Goal: Communication & Community: Answer question/provide support

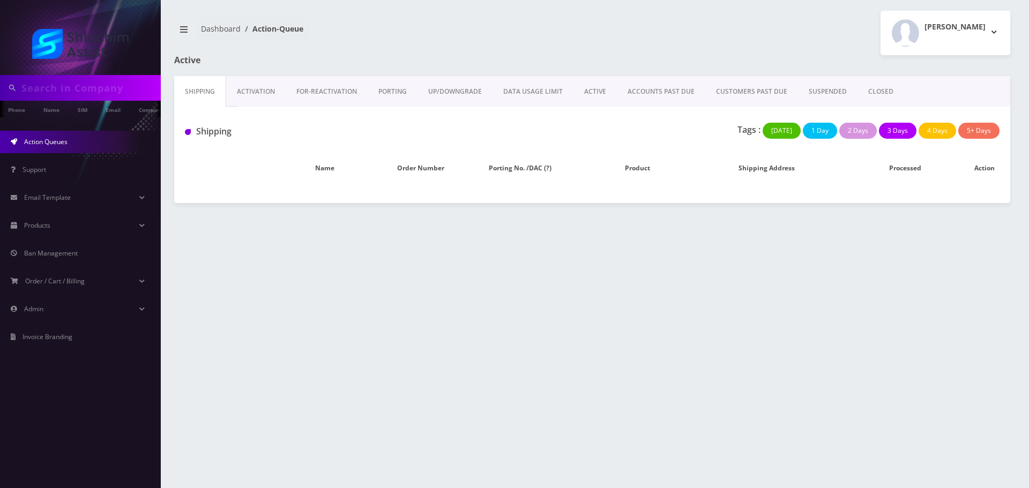
drag, startPoint x: 603, startPoint y: 88, endPoint x: 619, endPoint y: 91, distance: 15.8
click at [603, 88] on link "ACTIVE" at bounding box center [594, 91] width 43 height 31
type input "9342239283"
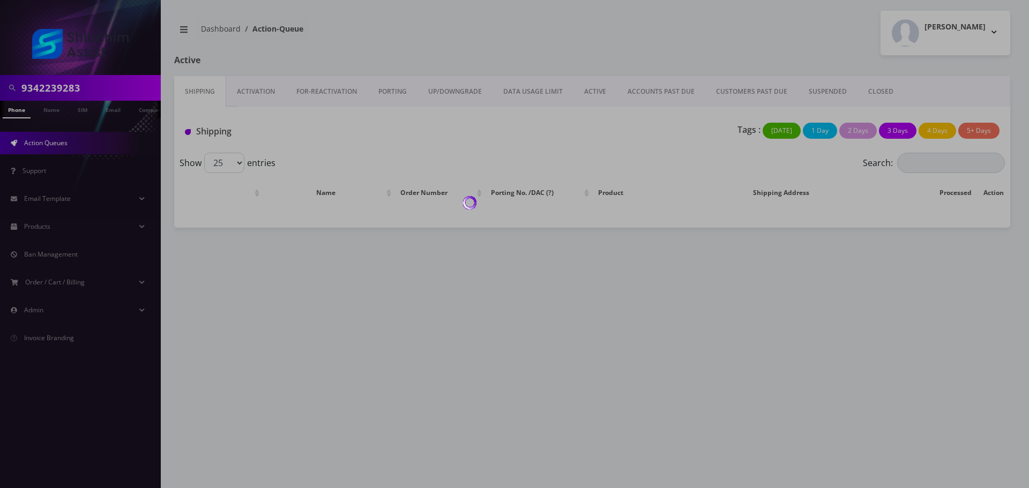
click at [648, 91] on div at bounding box center [514, 244] width 1029 height 488
click at [647, 94] on div at bounding box center [514, 244] width 1029 height 488
click at [648, 95] on div at bounding box center [514, 244] width 1029 height 488
click at [656, 95] on body "9342239283 Phone Name SIM Email Company Customer Action Queues Support Email Te…" at bounding box center [514, 244] width 1029 height 488
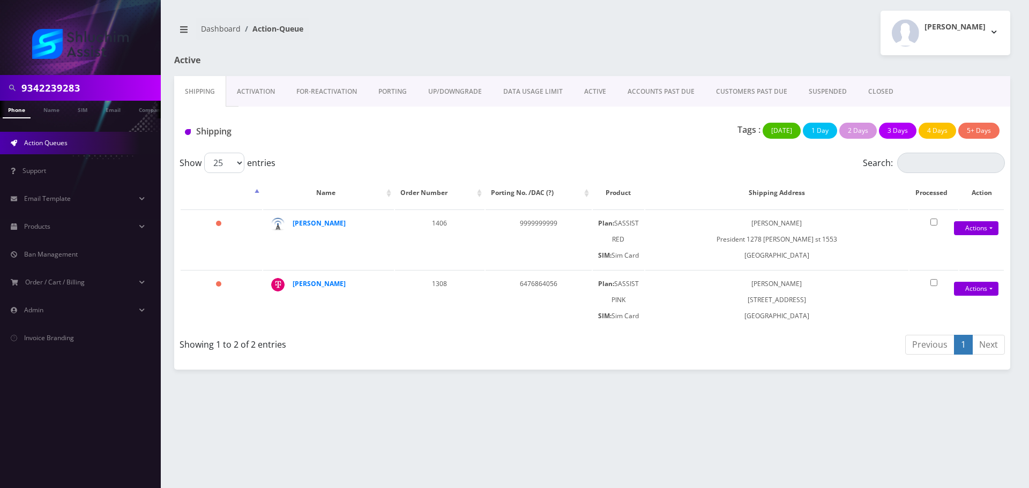
click at [656, 98] on link "ACCOUNTS PAST DUE" at bounding box center [661, 91] width 88 height 31
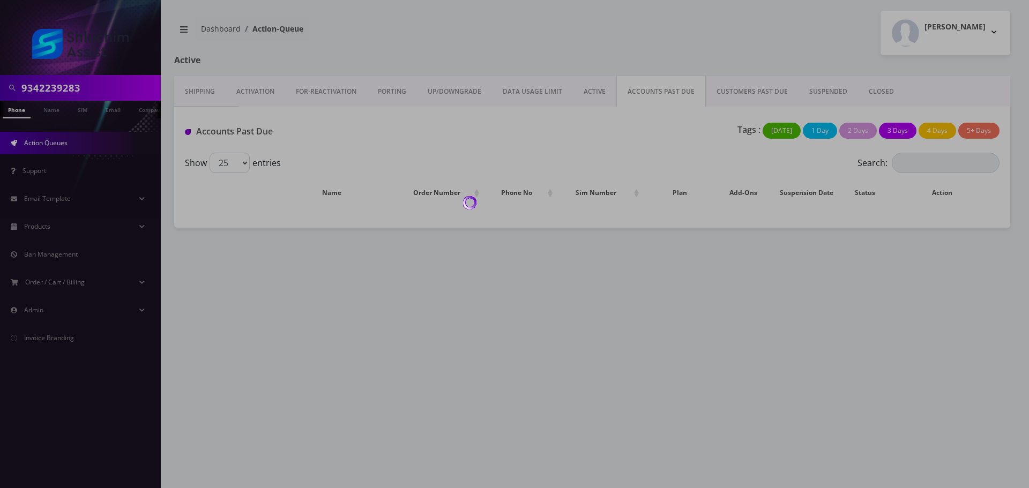
drag, startPoint x: 657, startPoint y: 95, endPoint x: 622, endPoint y: 112, distance: 39.1
click at [657, 94] on div at bounding box center [514, 244] width 1029 height 488
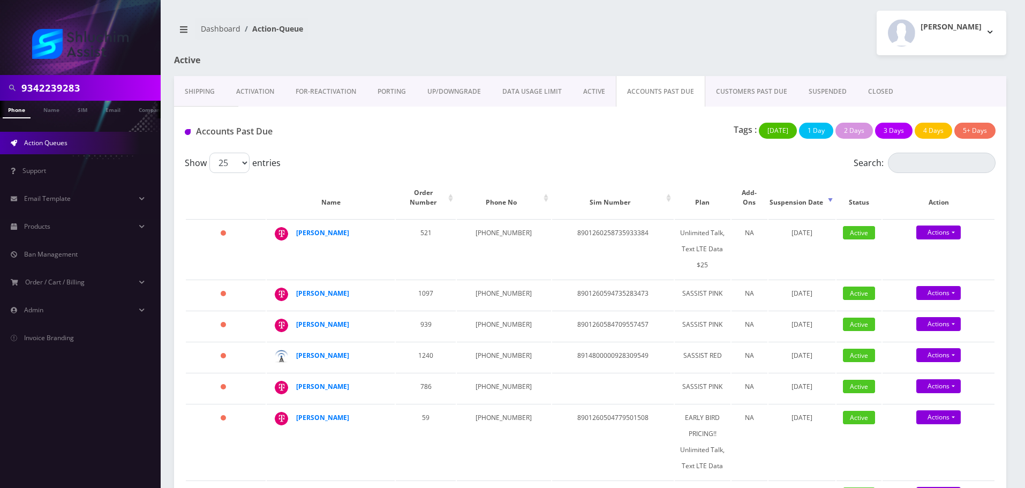
click at [451, 147] on div "Accounts Past Due Tags : Today 1 Day 2 Days 3 Days 4 Days 5+ Days" at bounding box center [590, 130] width 832 height 46
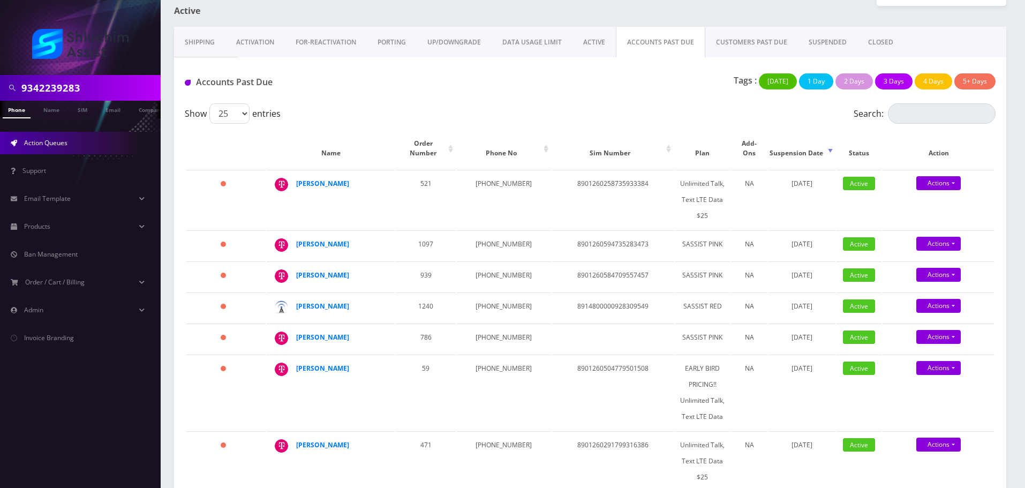
scroll to position [54, 0]
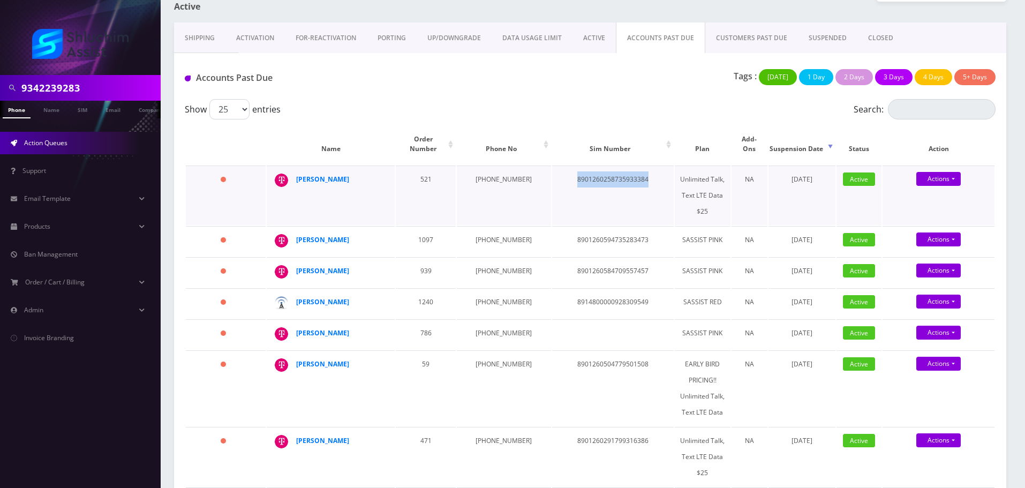
drag, startPoint x: 542, startPoint y: 173, endPoint x: 619, endPoint y: 173, distance: 77.1
click at [619, 173] on td "8901260258735933384" at bounding box center [613, 195] width 122 height 59
click at [592, 43] on link "ACTIVE" at bounding box center [594, 37] width 43 height 31
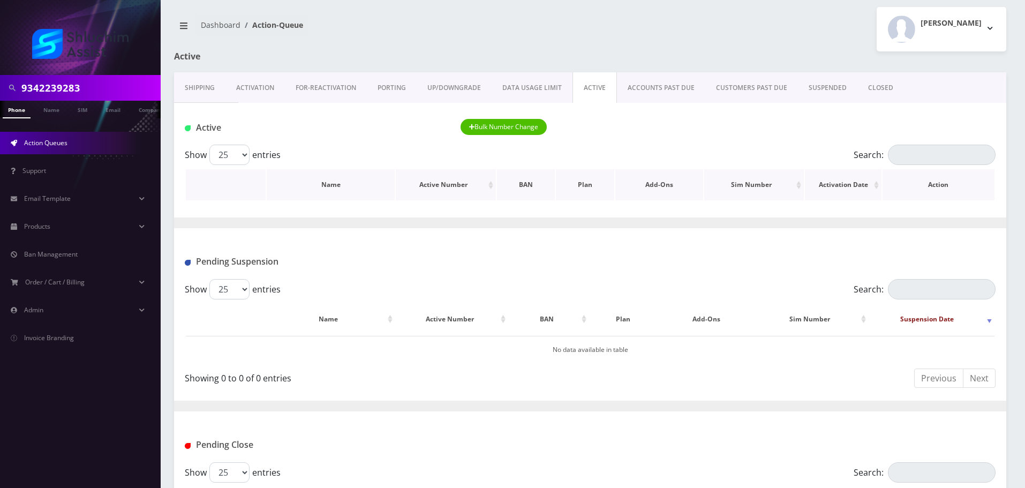
scroll to position [54, 0]
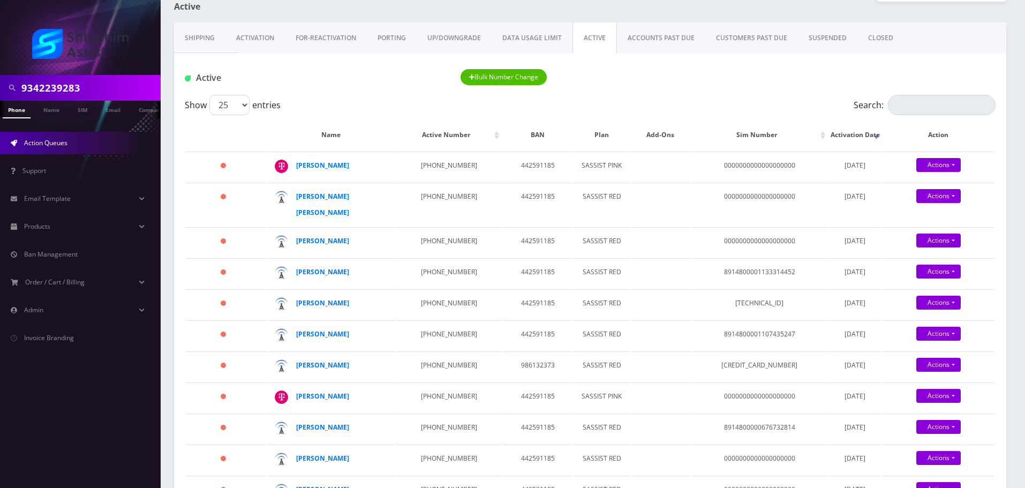
click at [663, 26] on link "ACCOUNTS PAST DUE" at bounding box center [661, 37] width 88 height 31
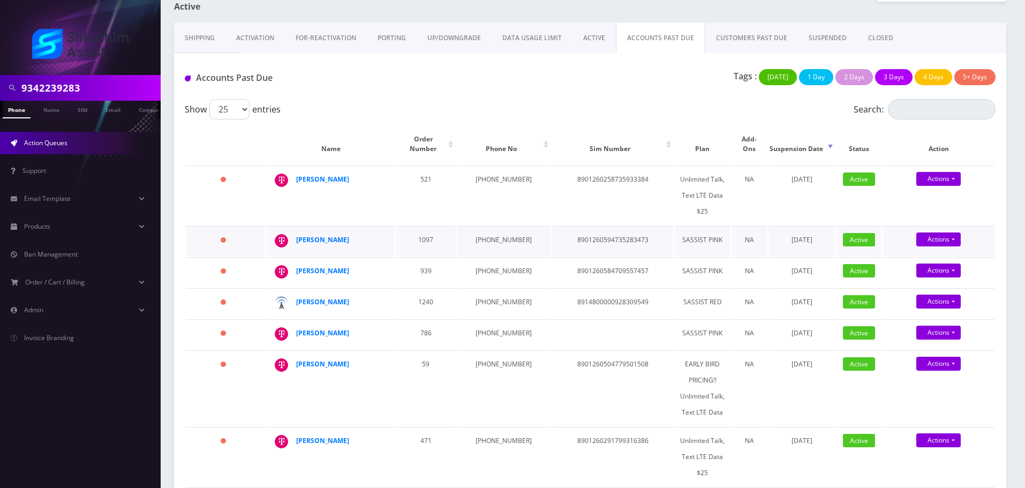
click at [456, 235] on td "1097" at bounding box center [426, 241] width 60 height 30
click at [499, 227] on td "929-690-6370" at bounding box center [504, 241] width 94 height 30
copy td "929-690-6370"
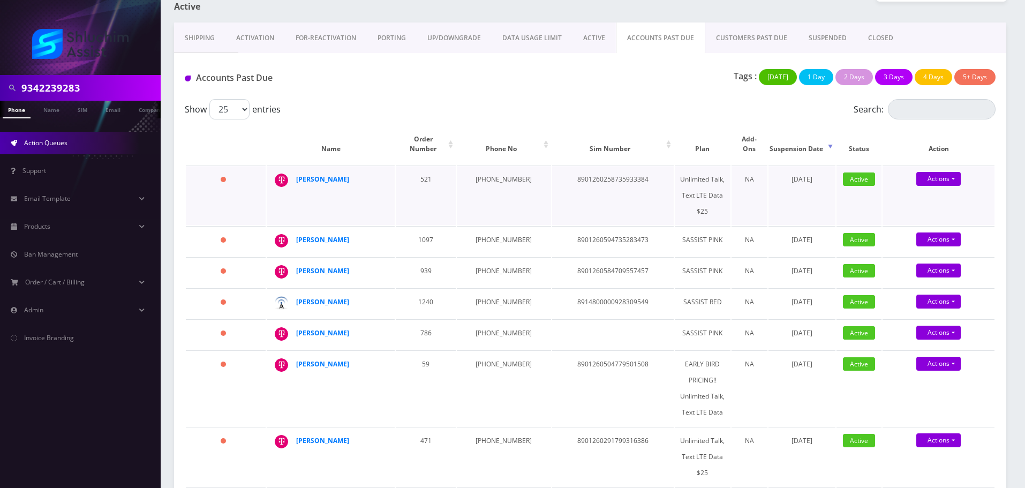
click at [483, 166] on td "[PHONE_NUMBER]" at bounding box center [504, 195] width 94 height 59
copy td "[PHONE_NUMBER]"
drag, startPoint x: 358, startPoint y: 230, endPoint x: 284, endPoint y: 231, distance: 73.4
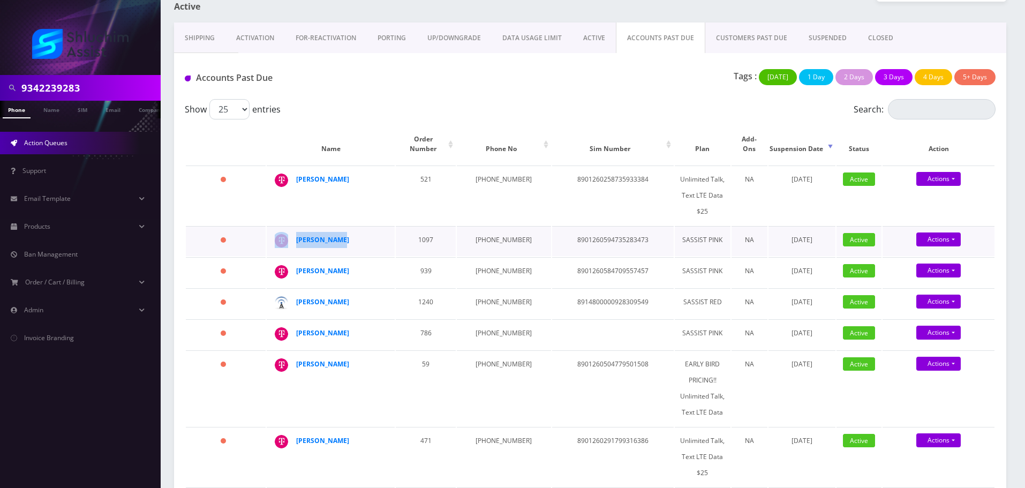
click at [384, 232] on div "Levik Gurkow" at bounding box center [384, 232] width 0 height 0
copy div "Levik Gurkow"
drag, startPoint x: 384, startPoint y: 174, endPoint x: 296, endPoint y: 174, distance: 88.4
click at [294, 174] on td "[PERSON_NAME]" at bounding box center [331, 195] width 128 height 59
drag, startPoint x: 395, startPoint y: 164, endPoint x: 302, endPoint y: 176, distance: 94.6
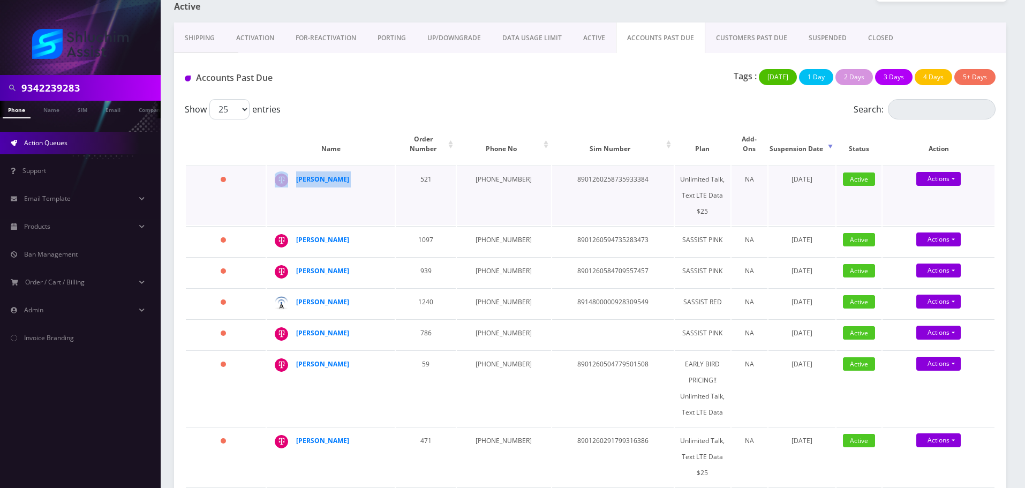
click at [294, 172] on tr "1249 days Menachem tiefenbrun 521 929-331-8649 8901260258735933384 Unlimited Ta…" at bounding box center [590, 195] width 809 height 59
copy div "[PERSON_NAME]"
click at [310, 235] on strong "Levik Gurkow" at bounding box center [322, 239] width 53 height 9
click at [380, 181] on td "[PERSON_NAME]" at bounding box center [331, 195] width 128 height 59
drag, startPoint x: 385, startPoint y: 177, endPoint x: 374, endPoint y: 174, distance: 10.7
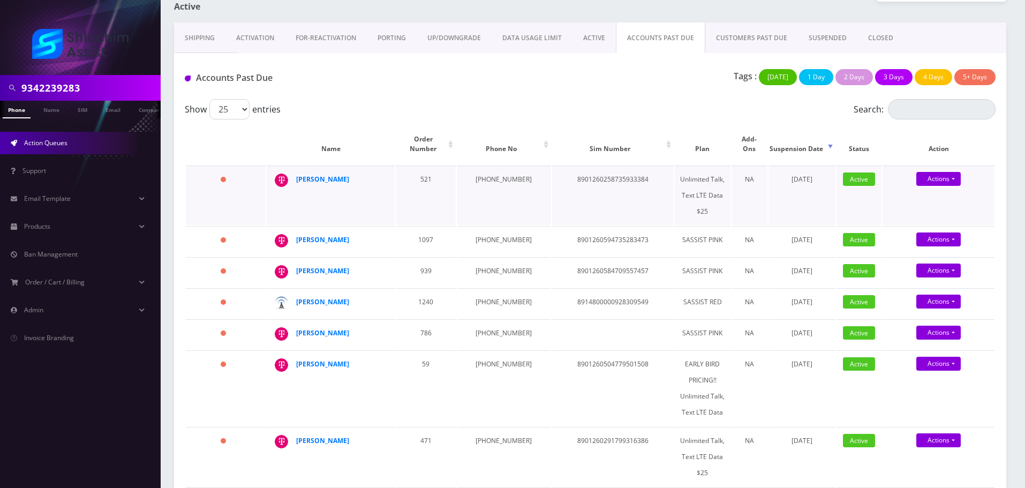
click at [374, 174] on td "[PERSON_NAME]" at bounding box center [331, 195] width 128 height 59
copy div "[PERSON_NAME]"
click at [303, 235] on strong "Levik Gurkow" at bounding box center [322, 239] width 53 height 9
click at [485, 232] on td "929-690-6370" at bounding box center [504, 241] width 94 height 30
click at [484, 232] on td "929-690-6370" at bounding box center [504, 241] width 94 height 30
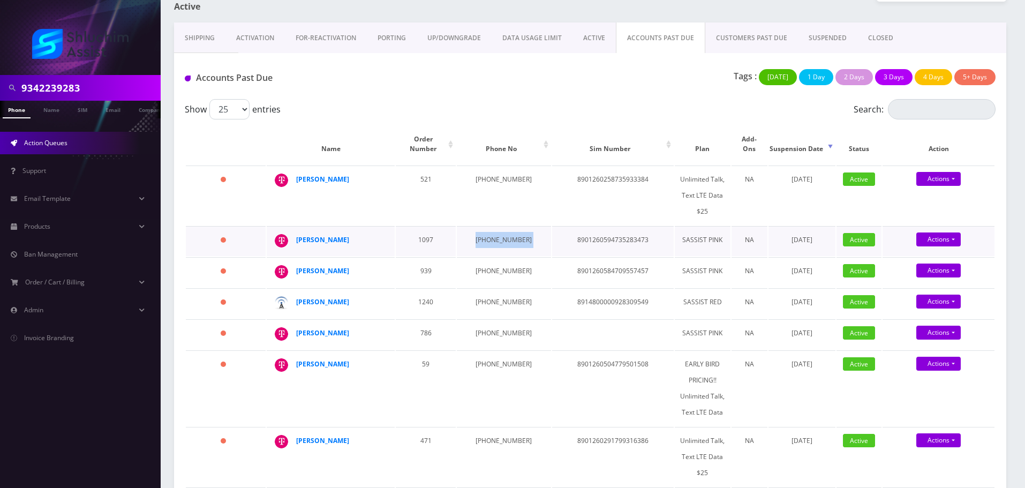
click at [484, 232] on td "929-690-6370" at bounding box center [504, 241] width 94 height 30
copy td "929-690-6370"
click at [484, 262] on td "718-755-2613" at bounding box center [504, 272] width 94 height 30
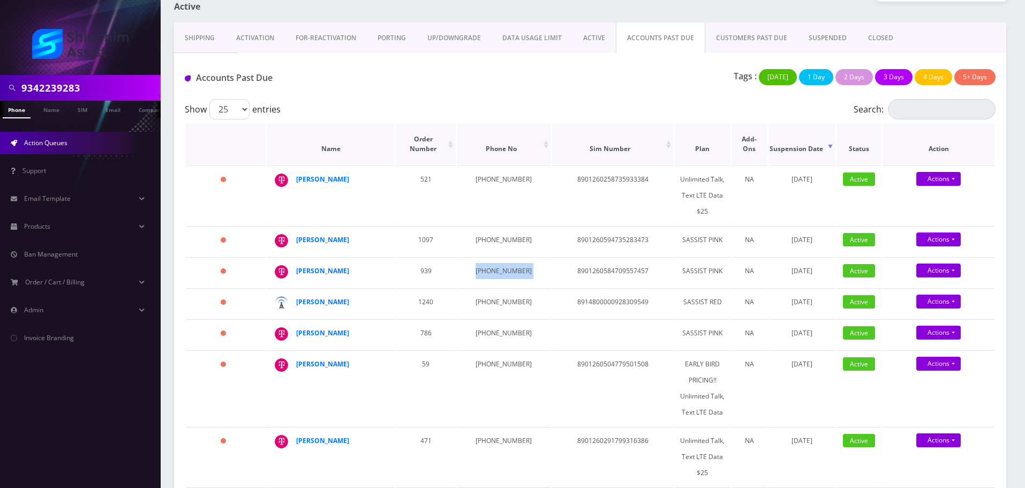
copy td "718-755-2613"
click at [317, 266] on strong "Levi Feldman" at bounding box center [322, 270] width 53 height 9
click at [349, 175] on strong "[PERSON_NAME]" at bounding box center [322, 179] width 53 height 9
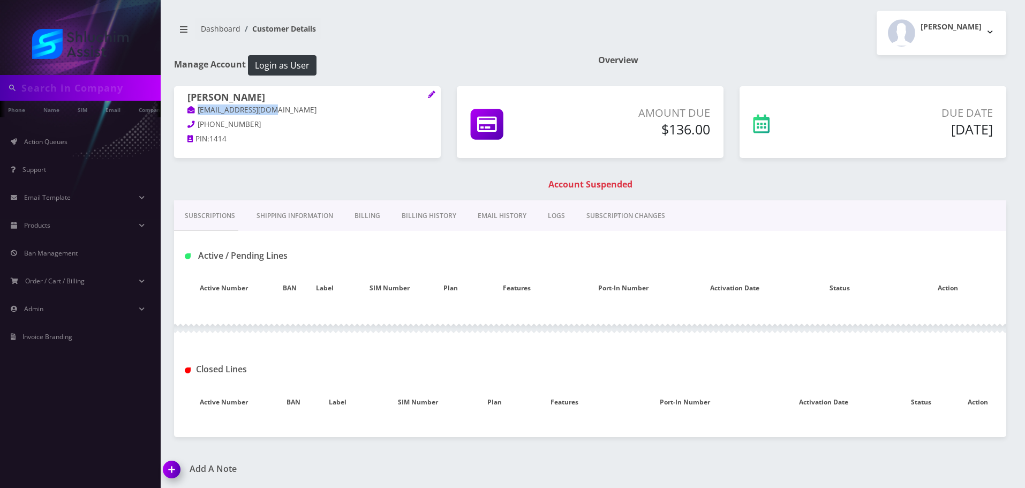
drag, startPoint x: 298, startPoint y: 110, endPoint x: 212, endPoint y: 128, distance: 88.2
click at [194, 112] on p "[EMAIL_ADDRESS][DOMAIN_NAME]" at bounding box center [307, 110] width 240 height 12
copy link "l10gurkow@gmail.com"
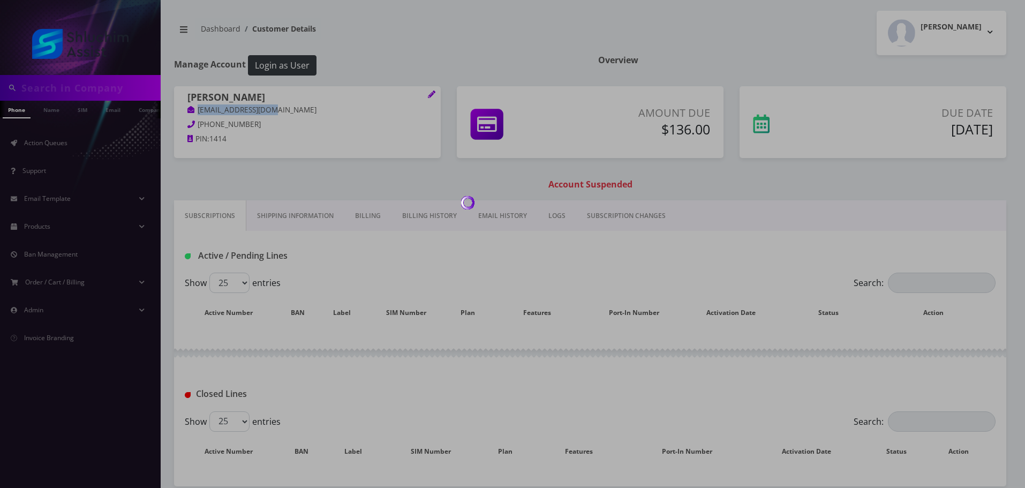
type input "9342239283"
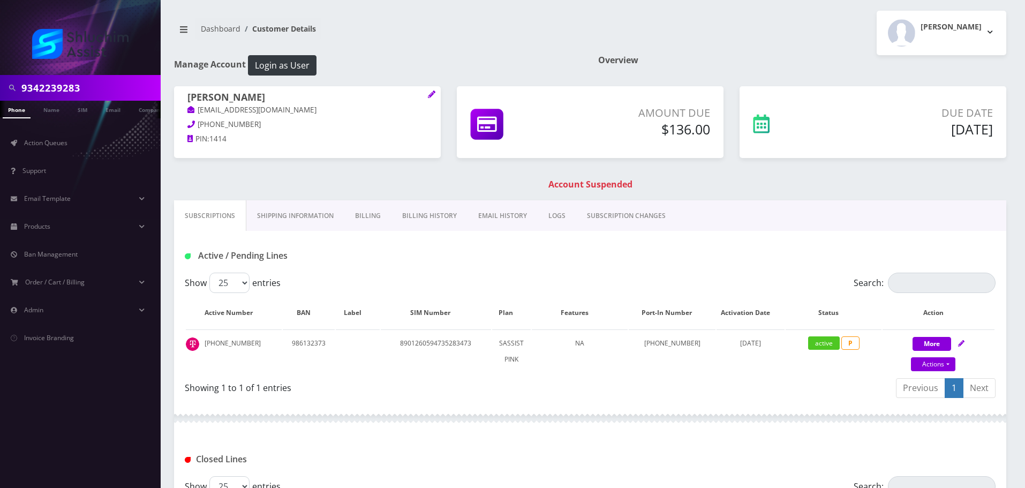
click at [409, 216] on link "Billing History" at bounding box center [430, 215] width 76 height 31
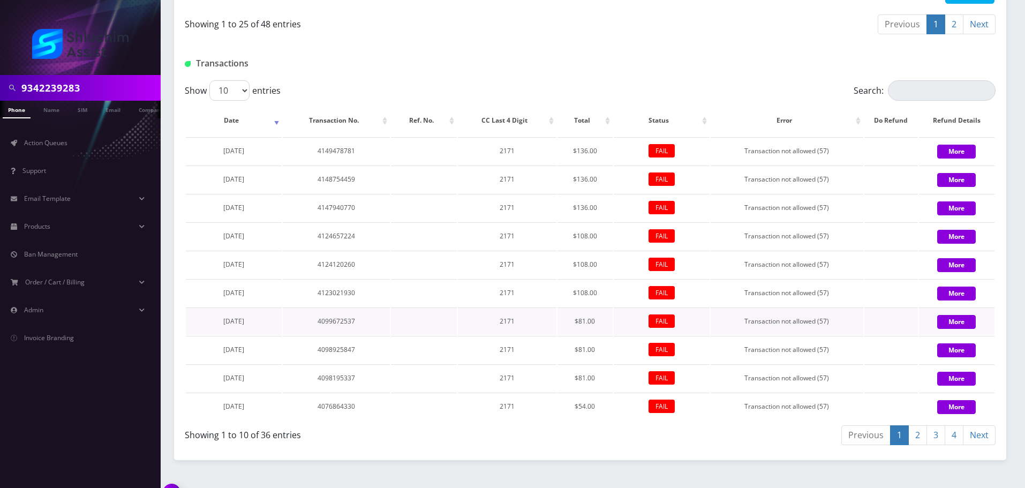
scroll to position [1300, 0]
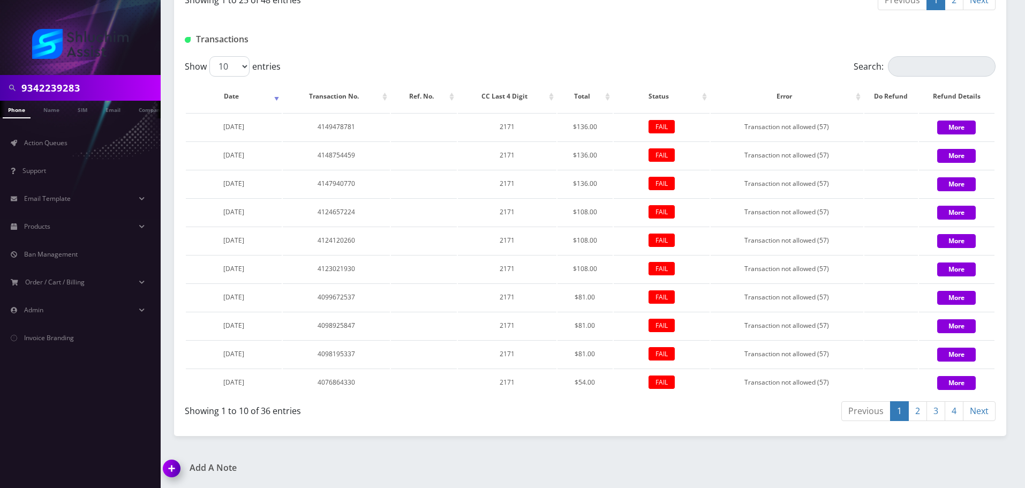
click at [912, 409] on link "2" at bounding box center [918, 411] width 19 height 20
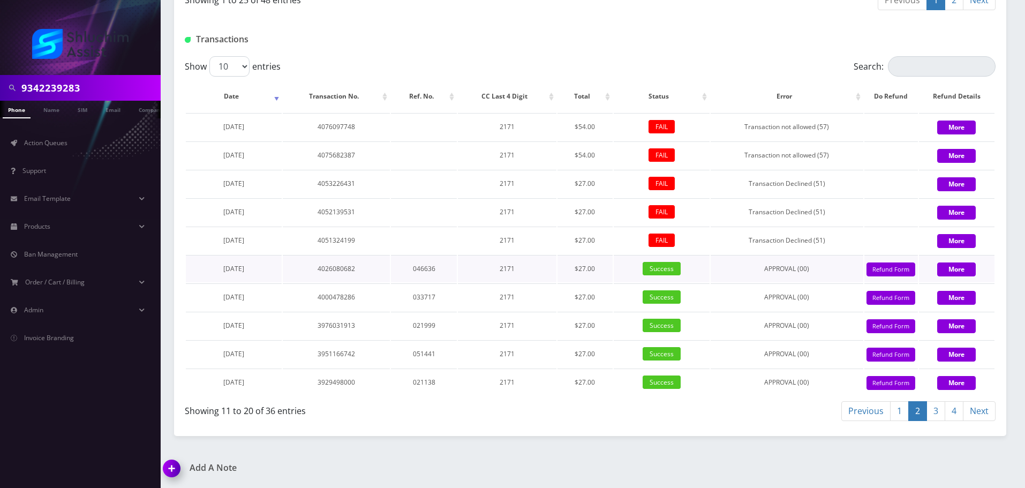
drag, startPoint x: 269, startPoint y: 242, endPoint x: 252, endPoint y: 259, distance: 24.6
click at [215, 243] on td "May 22, 2025" at bounding box center [234, 240] width 96 height 27
copy span "May 22, 2025"
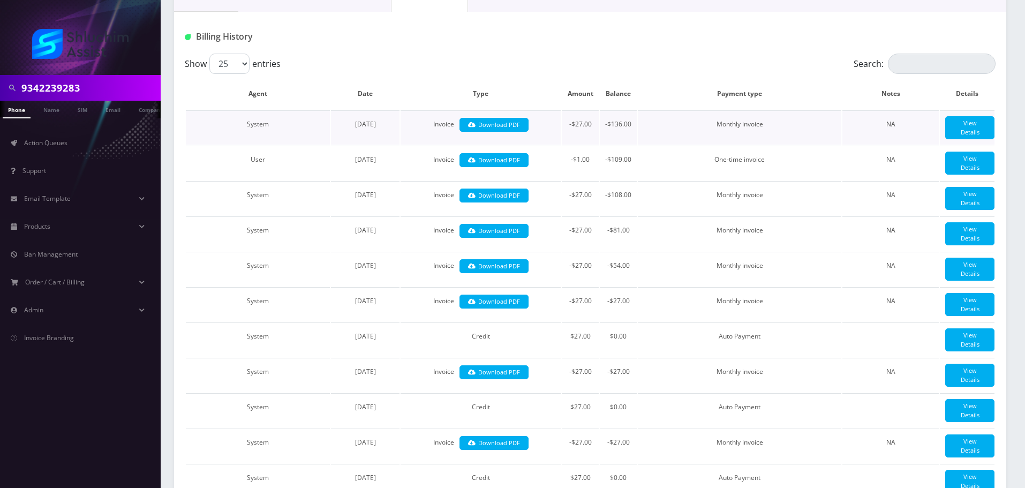
scroll to position [0, 0]
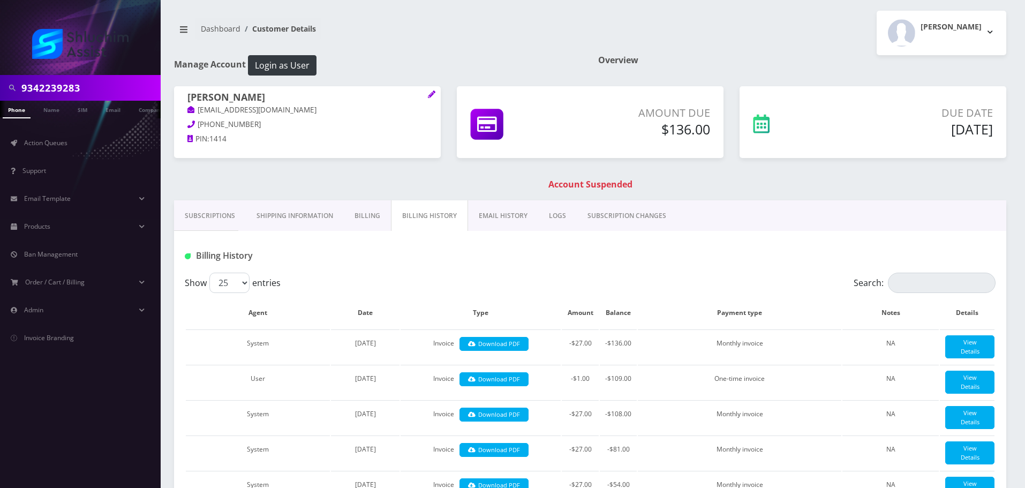
click at [496, 220] on link "EMAIL HISTORY" at bounding box center [503, 215] width 70 height 31
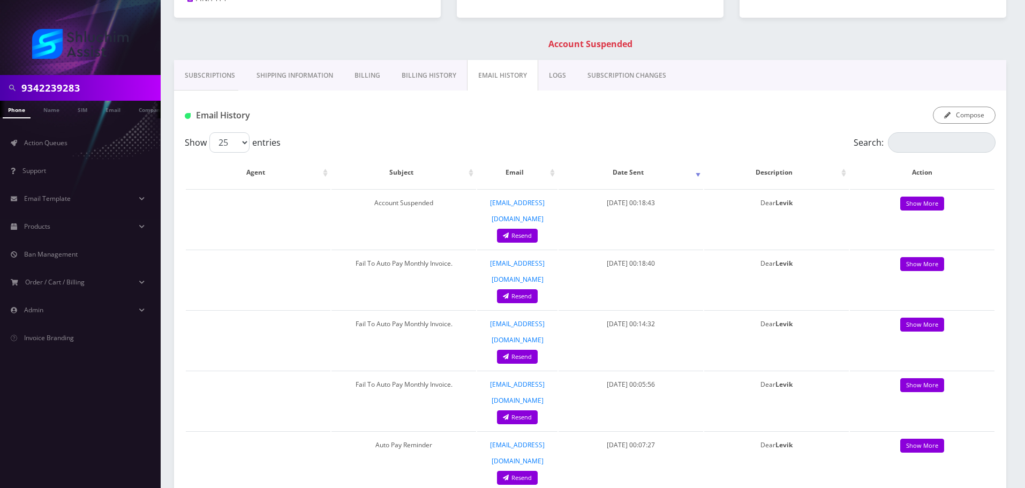
scroll to position [107, 0]
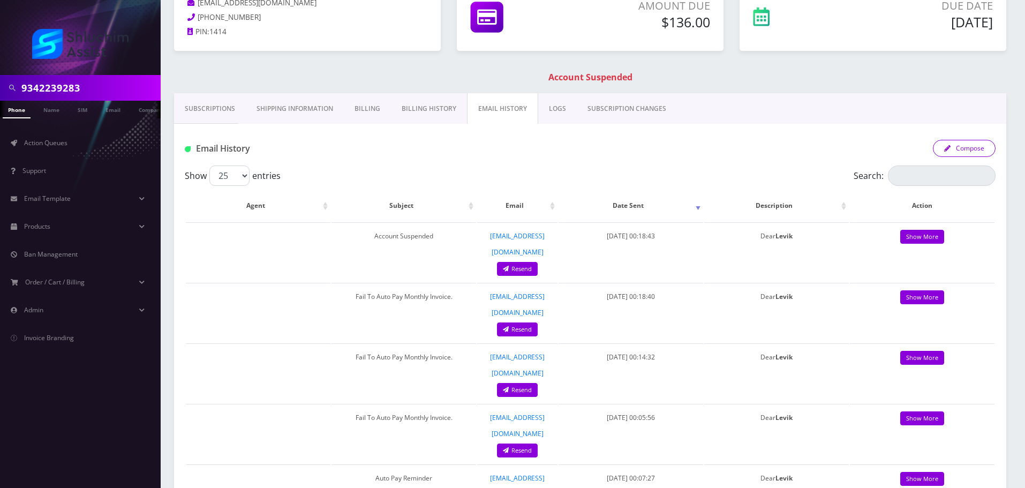
click at [970, 153] on button "Compose" at bounding box center [964, 148] width 63 height 17
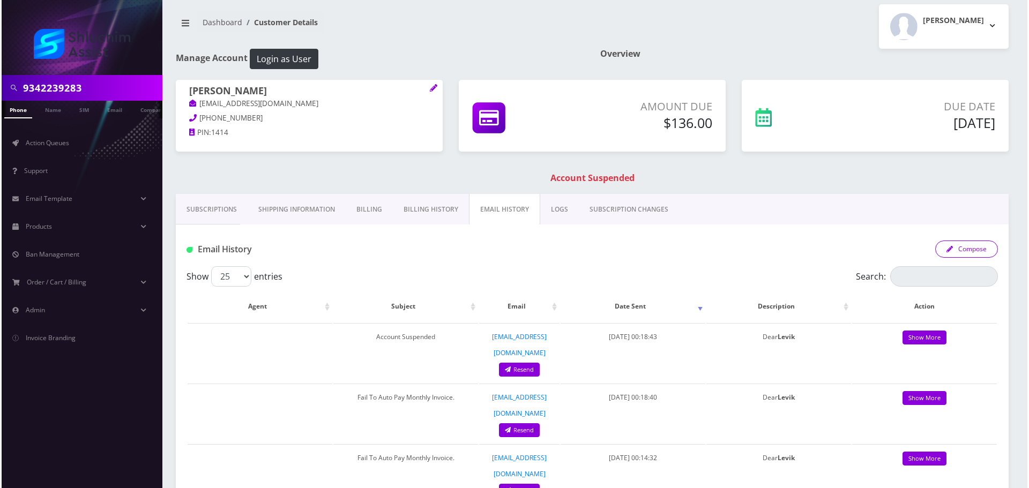
scroll to position [0, 0]
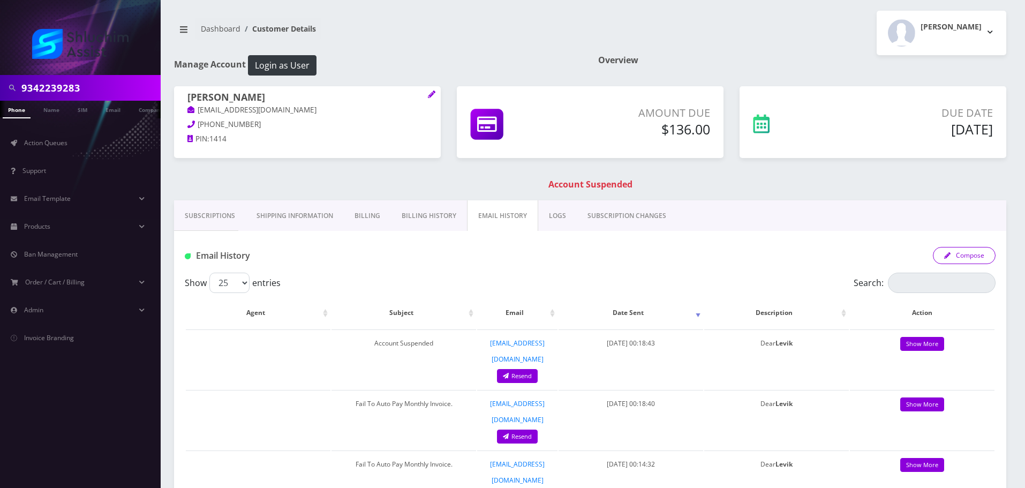
click at [973, 256] on button "Compose" at bounding box center [964, 255] width 63 height 17
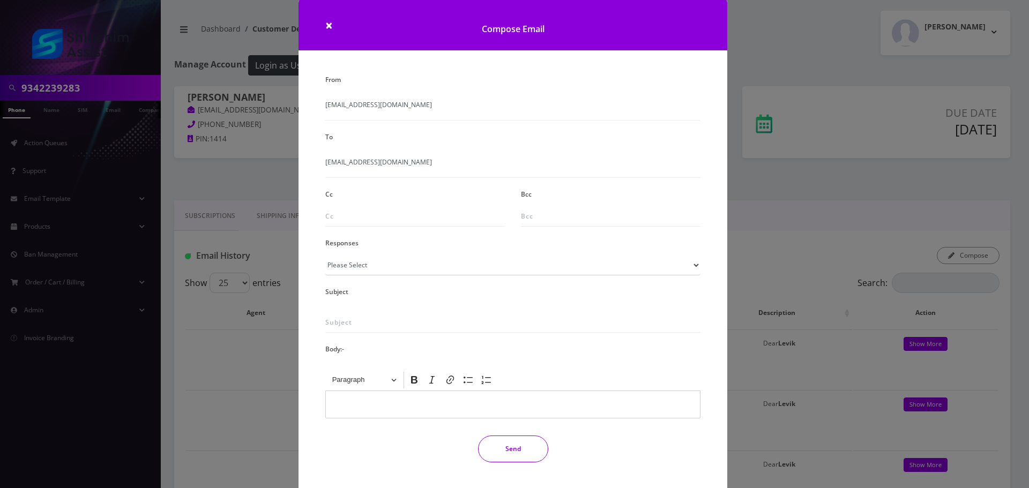
scroll to position [43, 0]
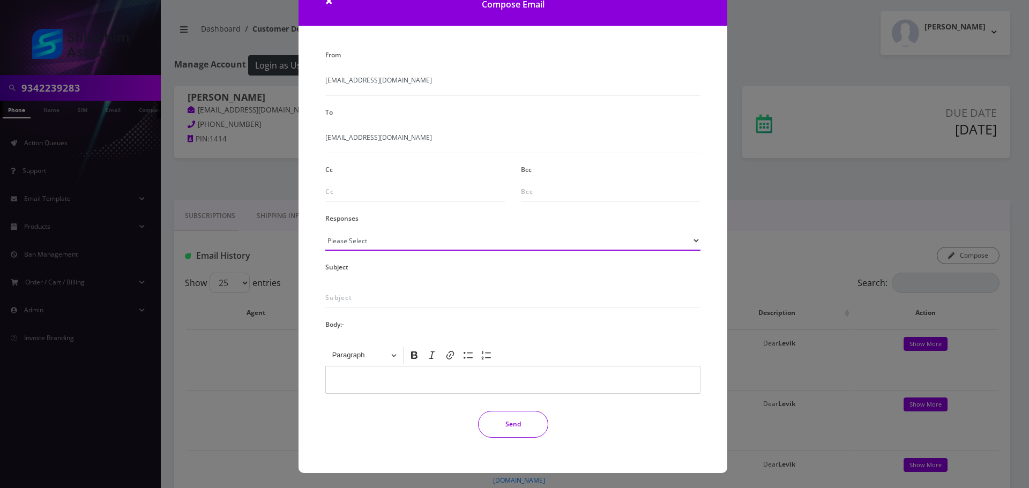
click at [425, 244] on select "Please Select TMobile port Unable to activate CH Pickup Past Due Pick up follow…" at bounding box center [512, 240] width 375 height 20
select select "29"
click at [325, 230] on select "Please Select TMobile port Unable to activate CH Pickup Past Due Pick up follow…" at bounding box center [512, 240] width 375 height 20
type input "Subject: URGENT Action Required: Past Due Payment for Shluchim Assist"
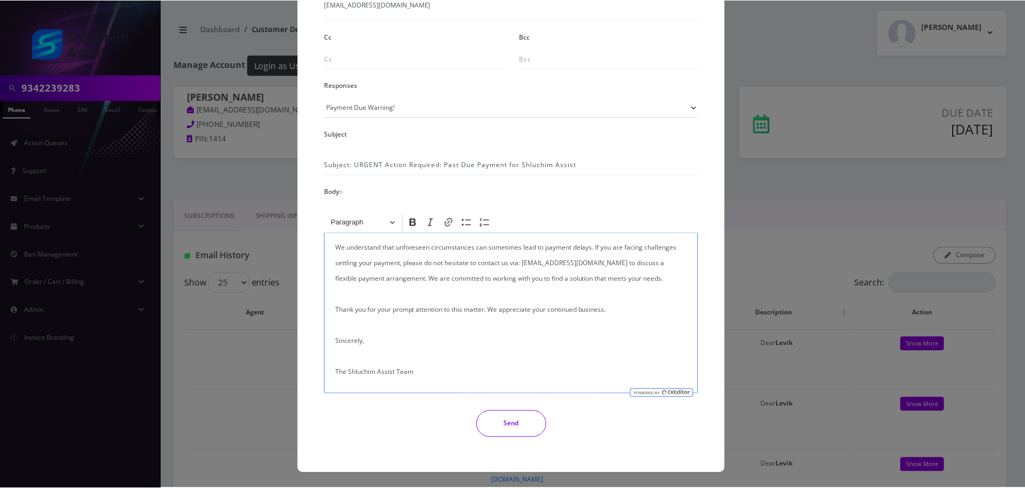
scroll to position [256, 0]
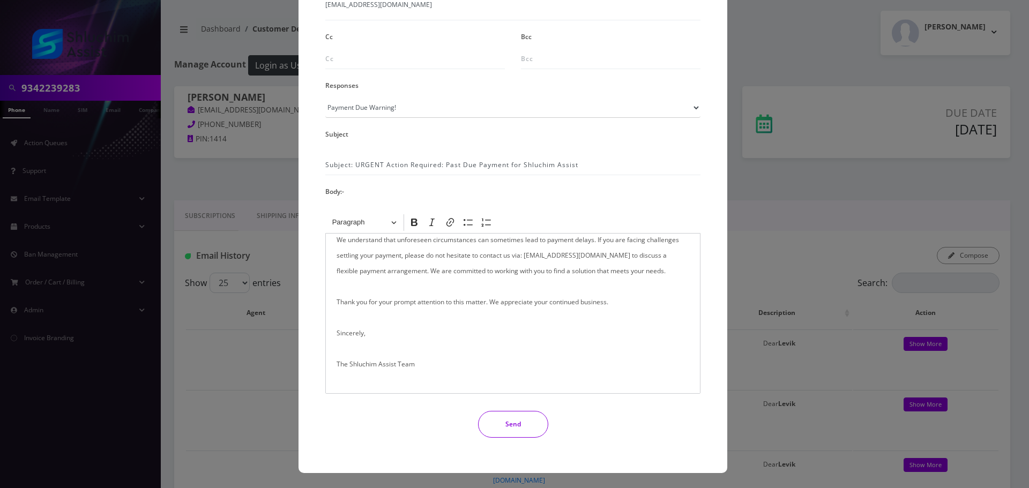
click at [538, 434] on button "Send" at bounding box center [513, 424] width 70 height 27
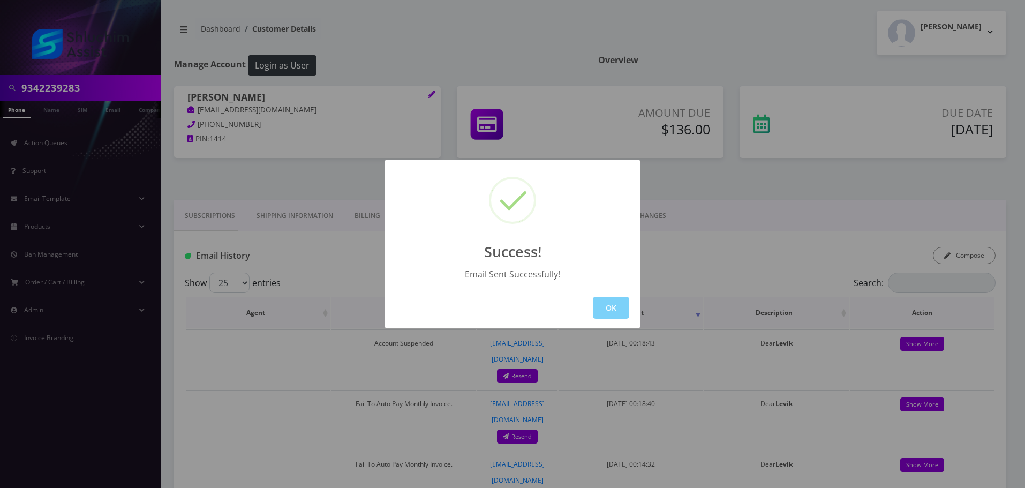
click at [605, 306] on button "OK" at bounding box center [611, 308] width 36 height 22
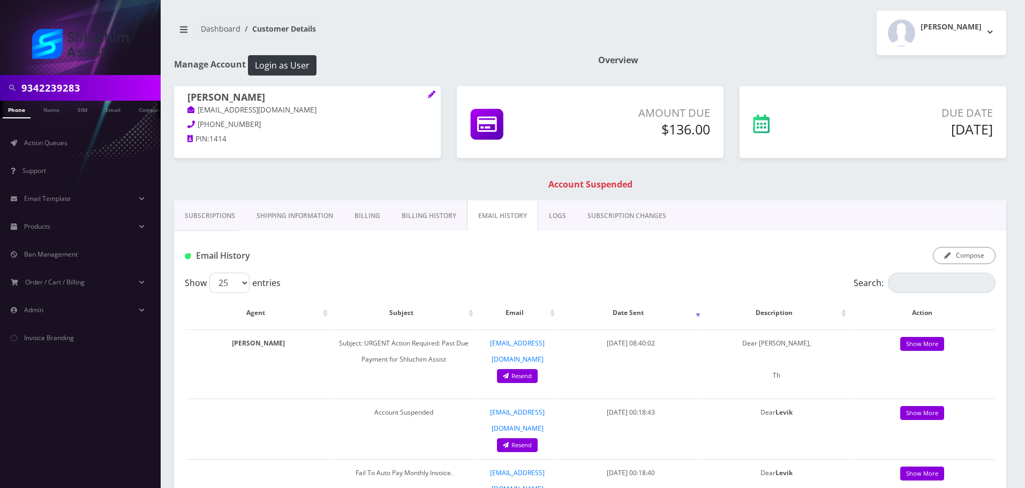
scroll to position [0, 5]
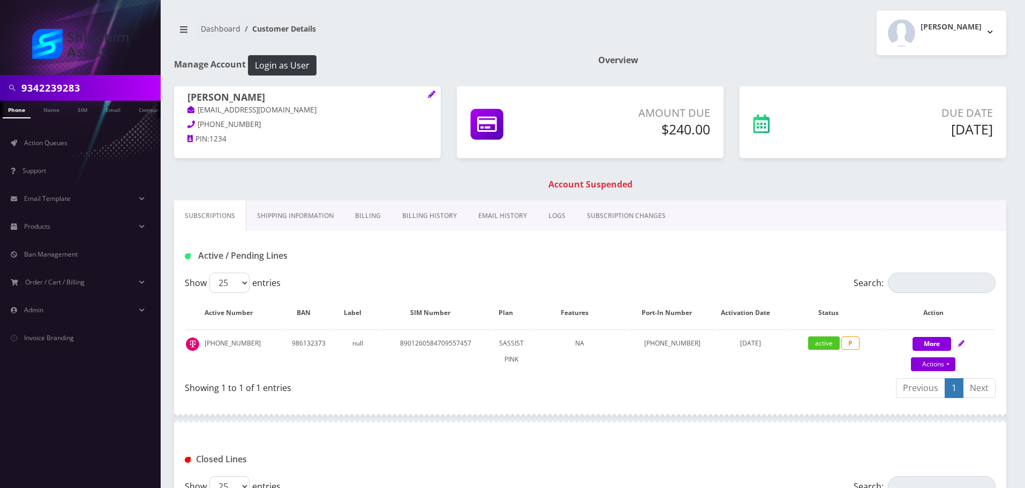
click at [493, 222] on link "EMAIL HISTORY" at bounding box center [503, 215] width 70 height 31
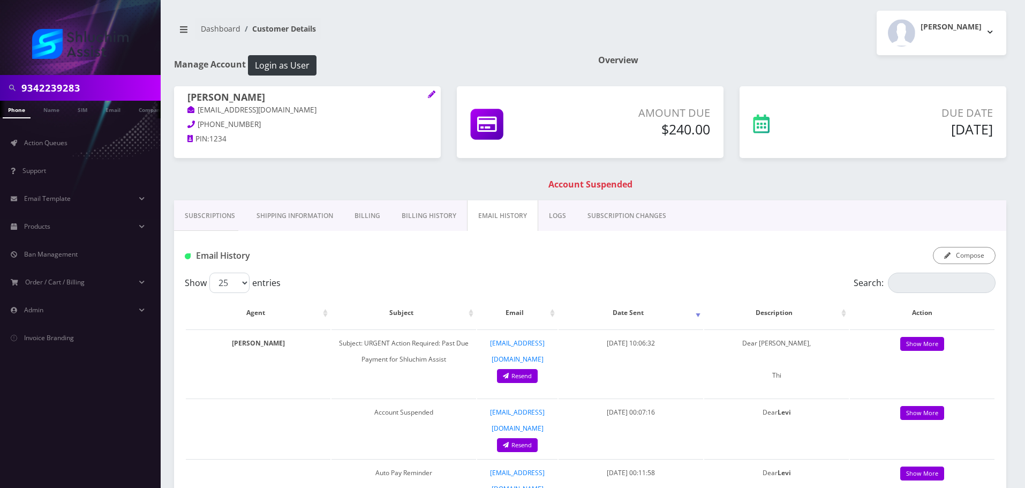
click at [498, 275] on div "Show 25 50 100 250 500 entries" at bounding box center [489, 283] width 609 height 20
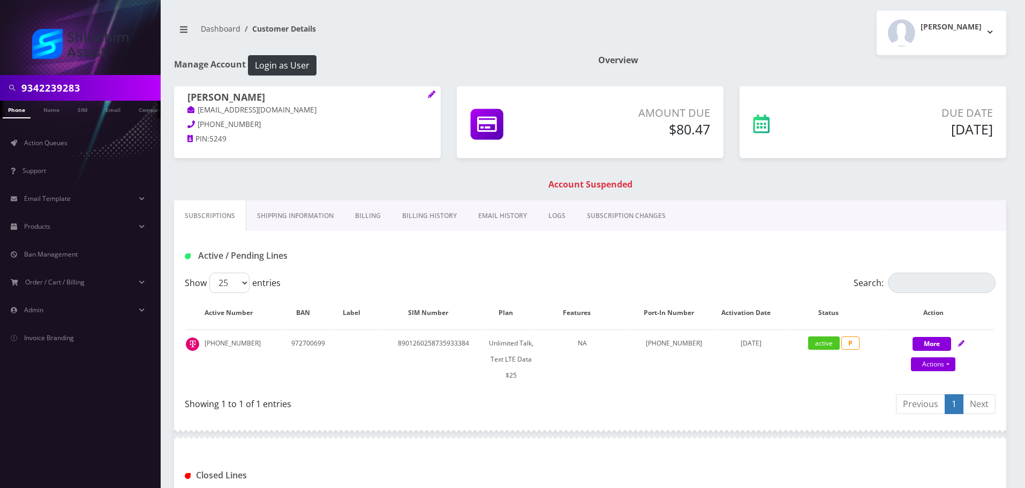
click at [431, 217] on link "Billing History" at bounding box center [430, 215] width 76 height 31
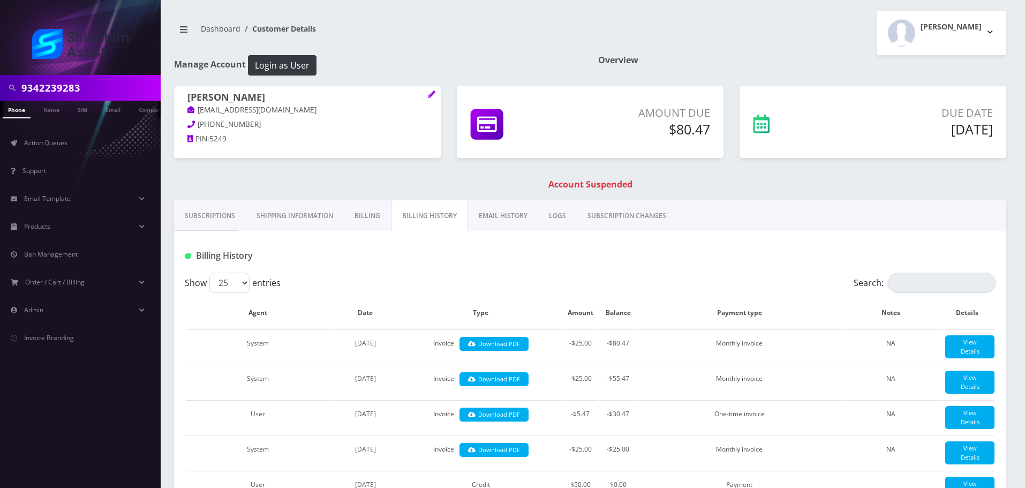
click at [509, 211] on link "EMAIL HISTORY" at bounding box center [503, 215] width 70 height 31
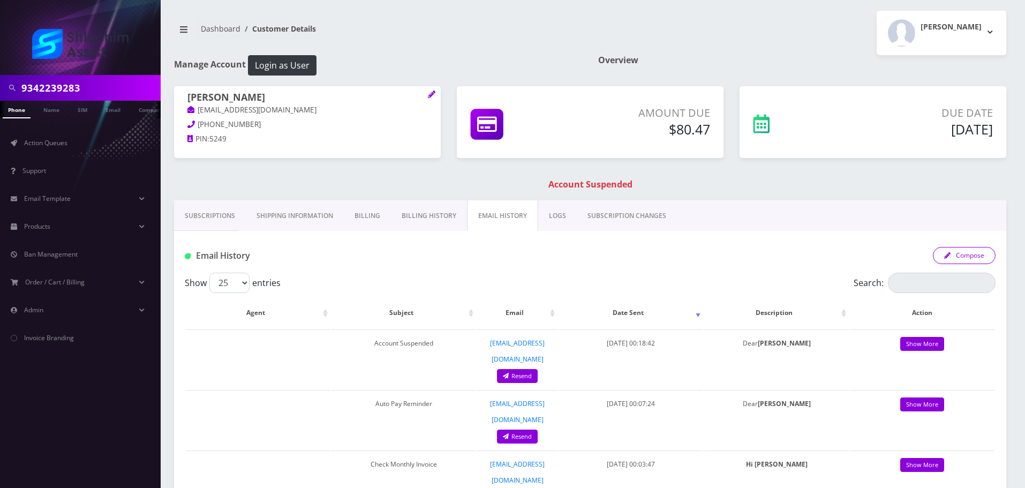
click at [976, 254] on button "Compose" at bounding box center [964, 255] width 63 height 17
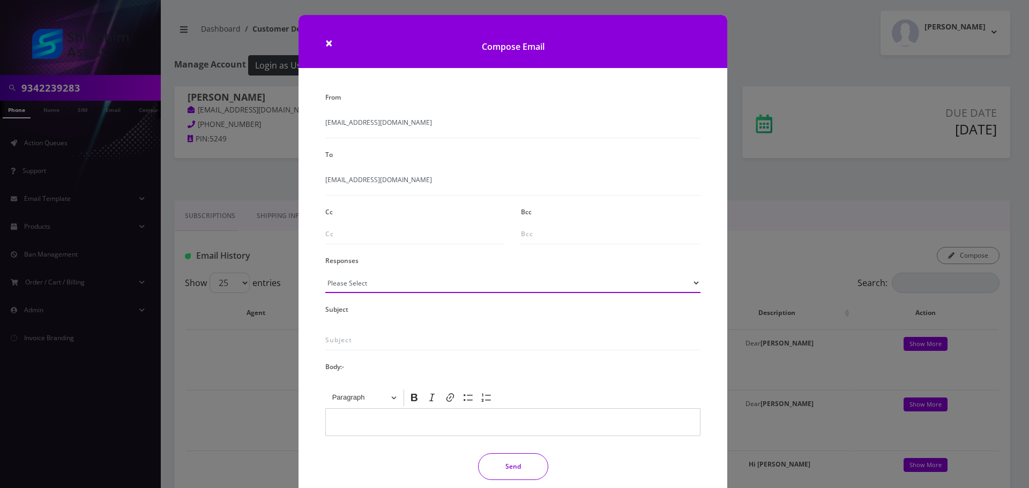
click at [403, 289] on select "Please Select TMobile port Unable to activate CH Pickup Past Due Pick up follow…" at bounding box center [512, 283] width 375 height 20
select select "29"
click at [325, 273] on select "Please Select TMobile port Unable to activate CH Pickup Past Due Pick up follow…" at bounding box center [512, 283] width 375 height 20
type input "Subject: URGENT Action Required: Past Due Payment for Shluchim Assist"
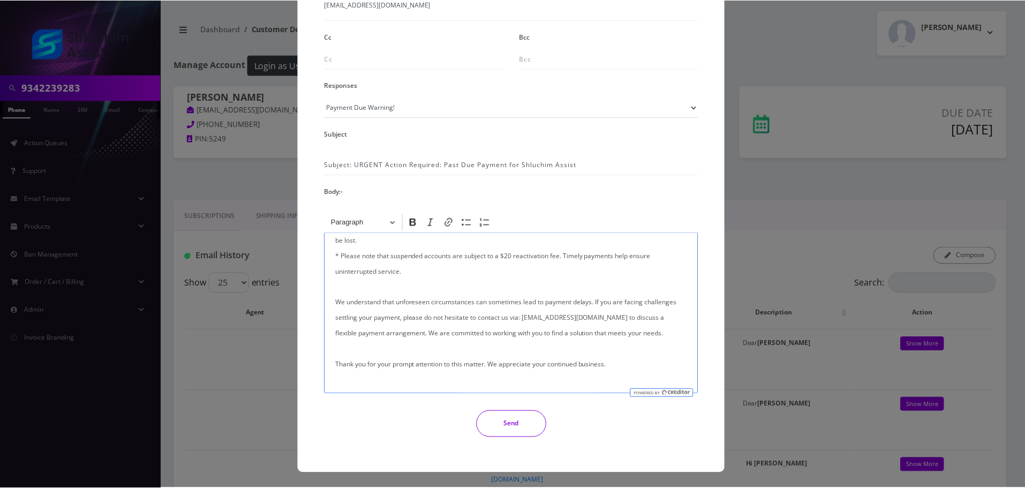
scroll to position [214, 0]
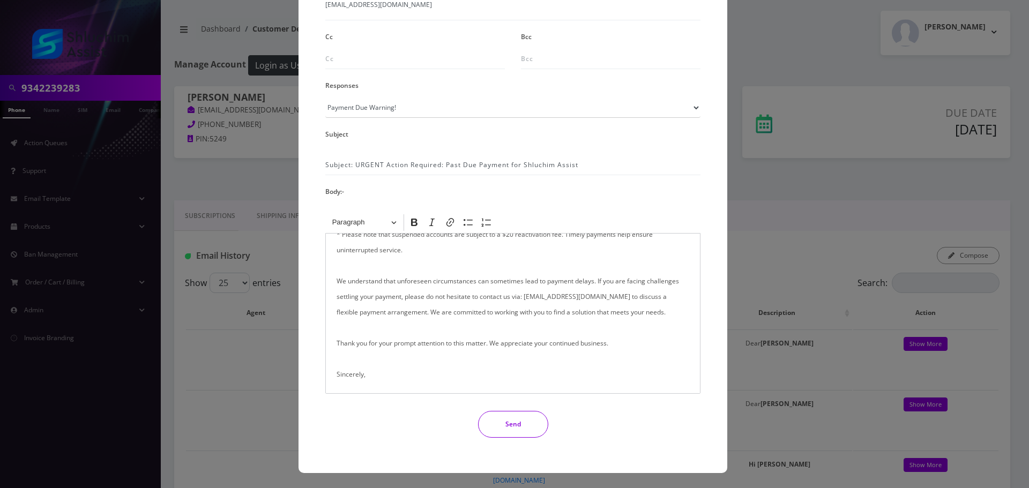
click at [513, 414] on button "Send" at bounding box center [513, 424] width 70 height 27
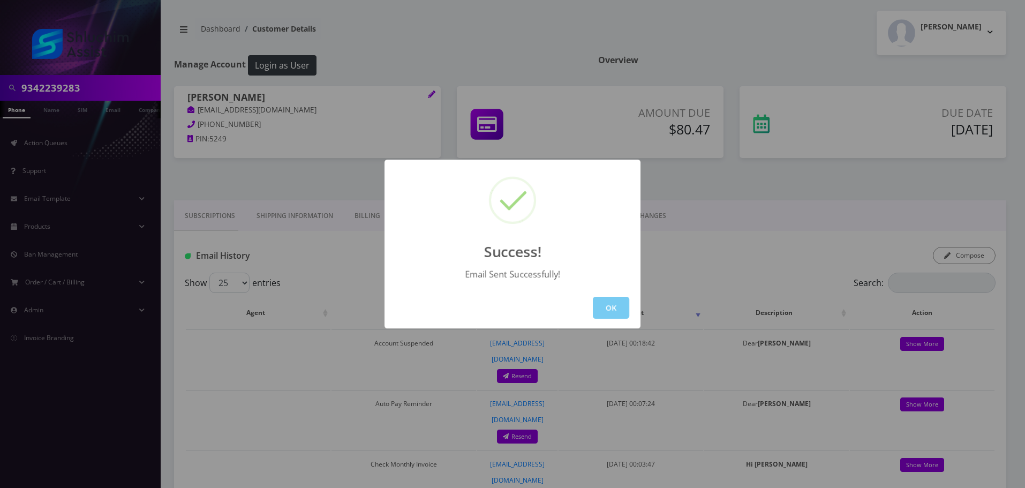
click at [622, 315] on button "OK" at bounding box center [611, 308] width 36 height 22
